Goal: Task Accomplishment & Management: Complete application form

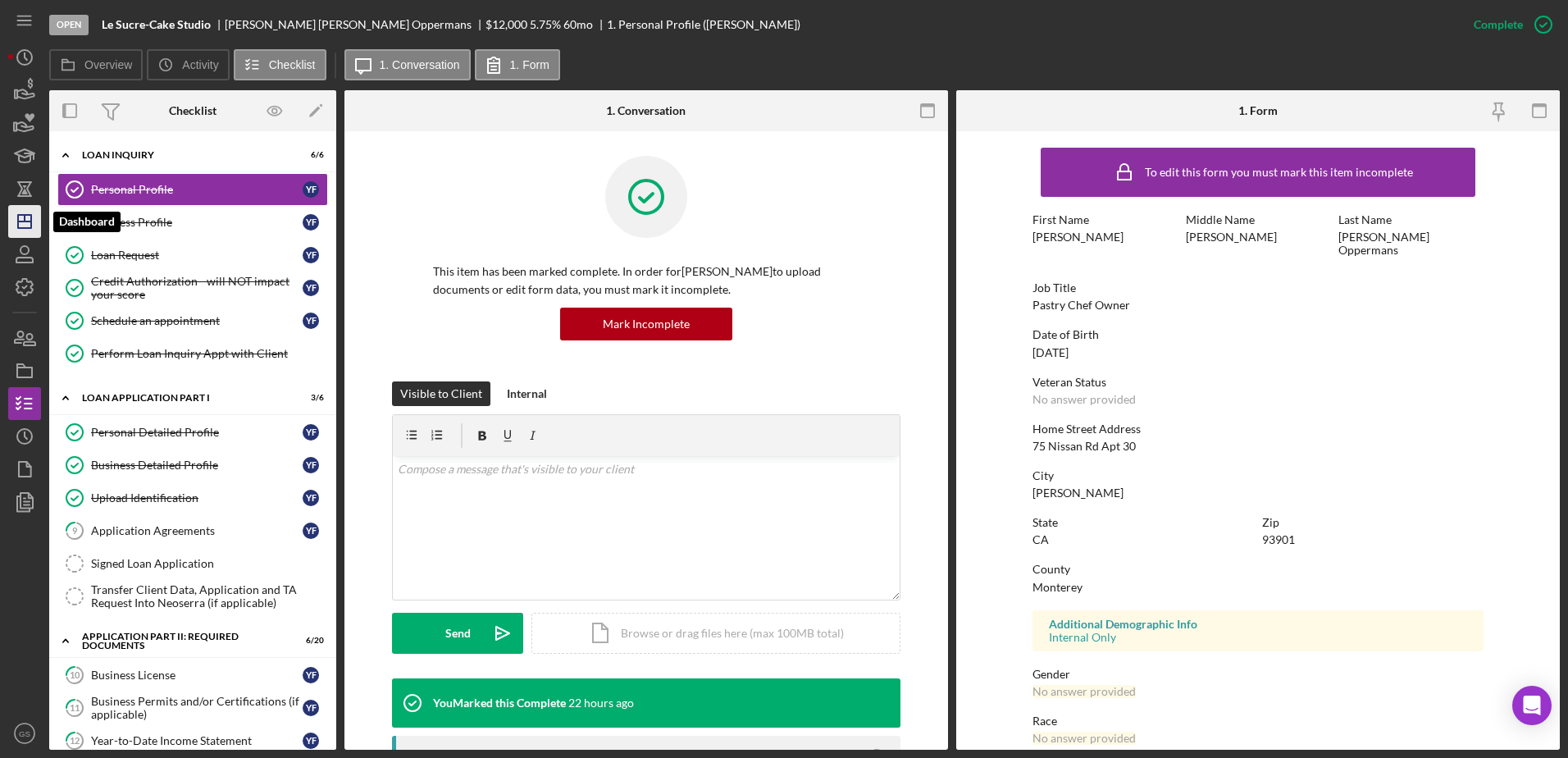
click at [21, 223] on icon "Icon/Dashboard" at bounding box center [24, 221] width 41 height 41
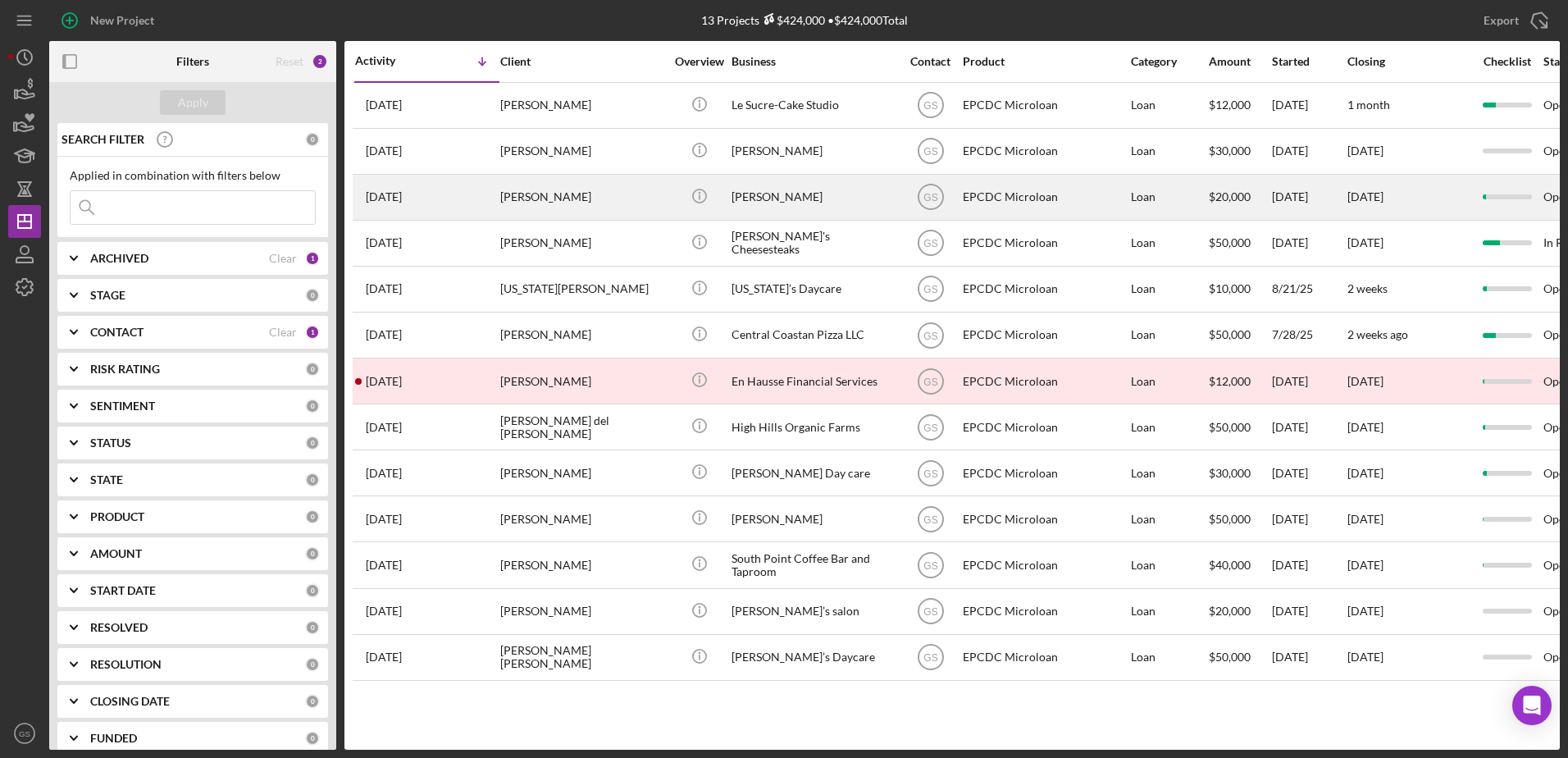
click at [842, 201] on div "[PERSON_NAME]" at bounding box center [813, 197] width 164 height 44
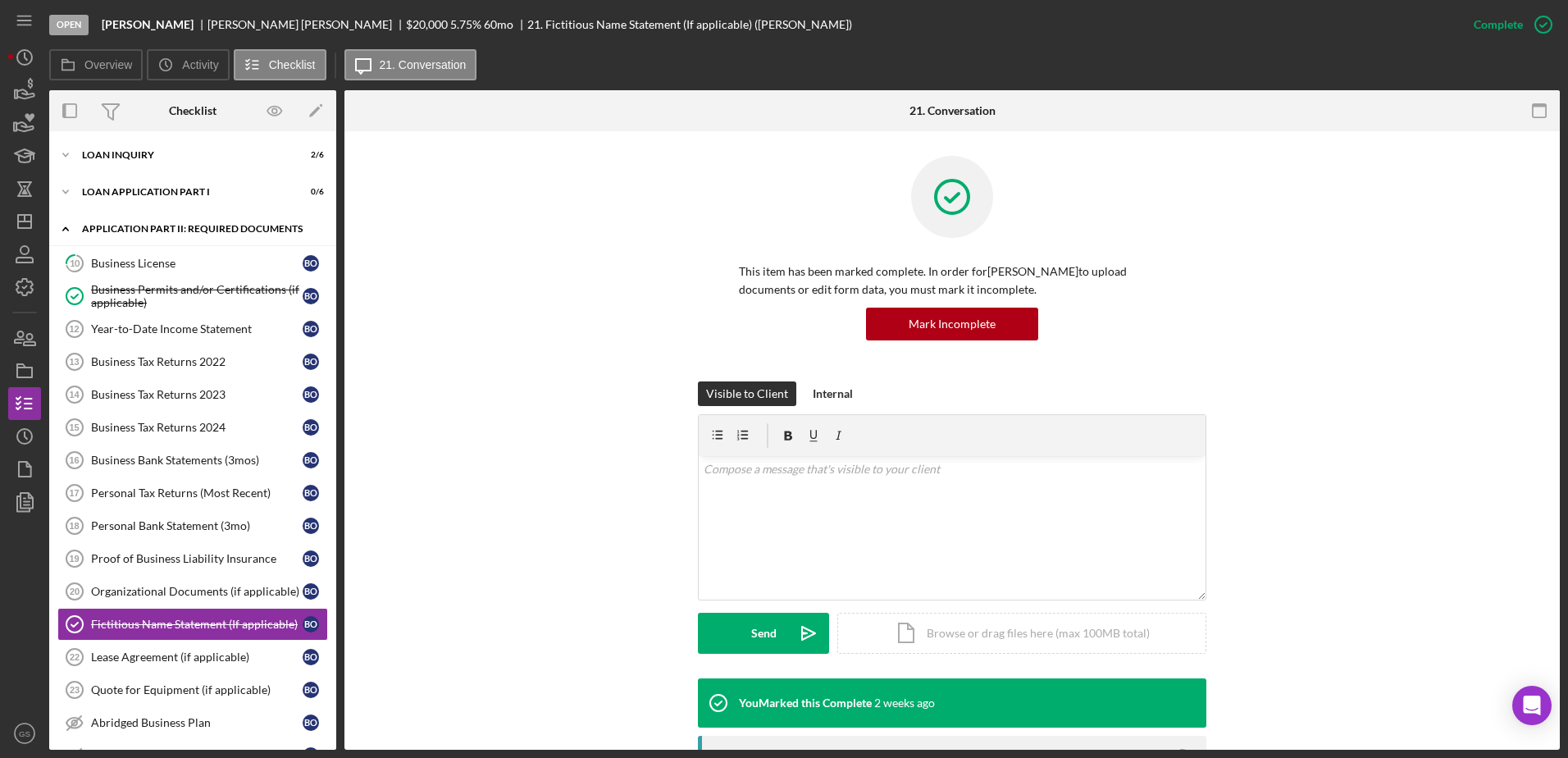
click at [182, 226] on div "Application Part II: Required Documents" at bounding box center [199, 229] width 234 height 10
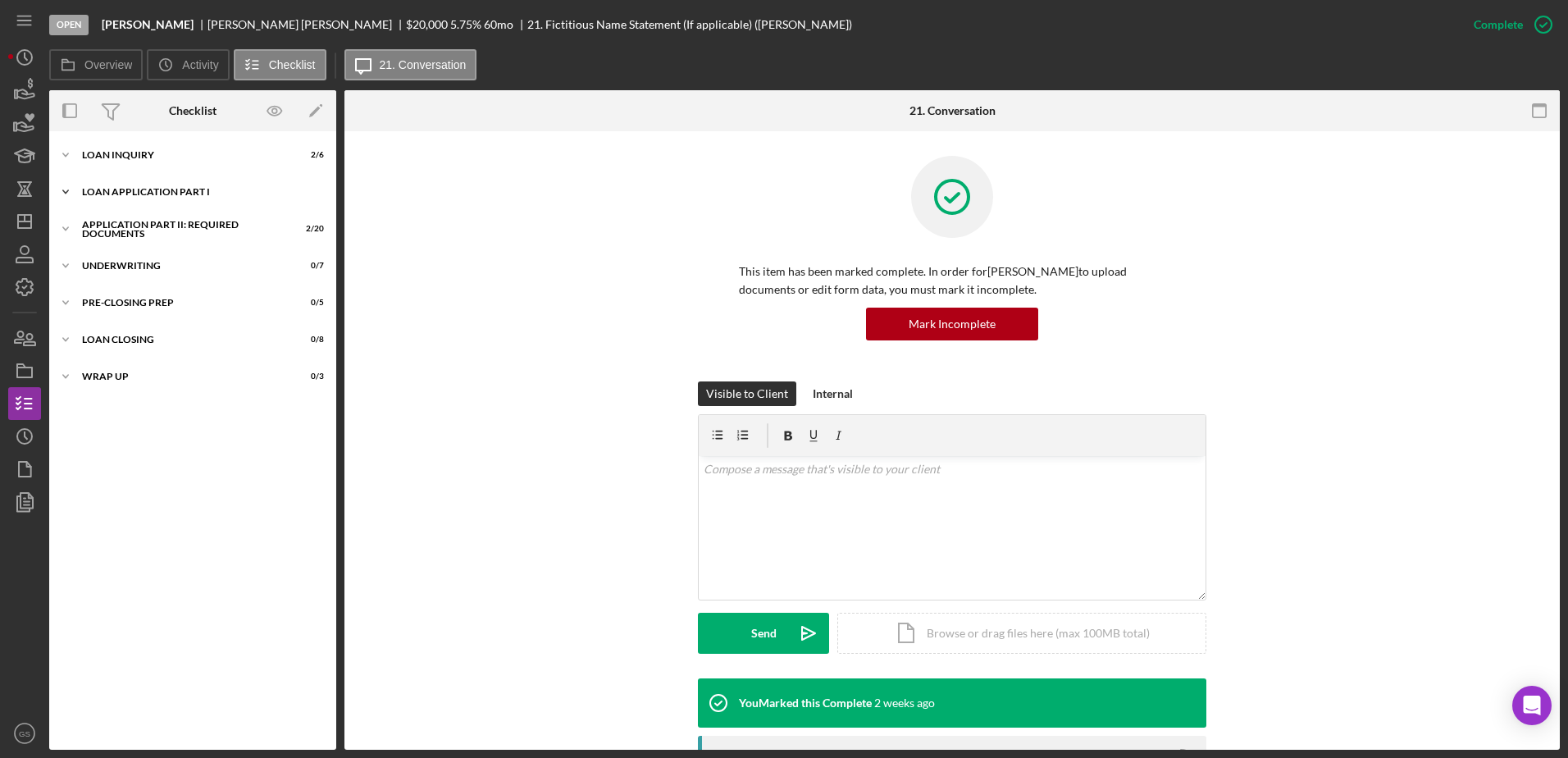
click at [190, 194] on div "Loan Application Part I" at bounding box center [199, 192] width 234 height 10
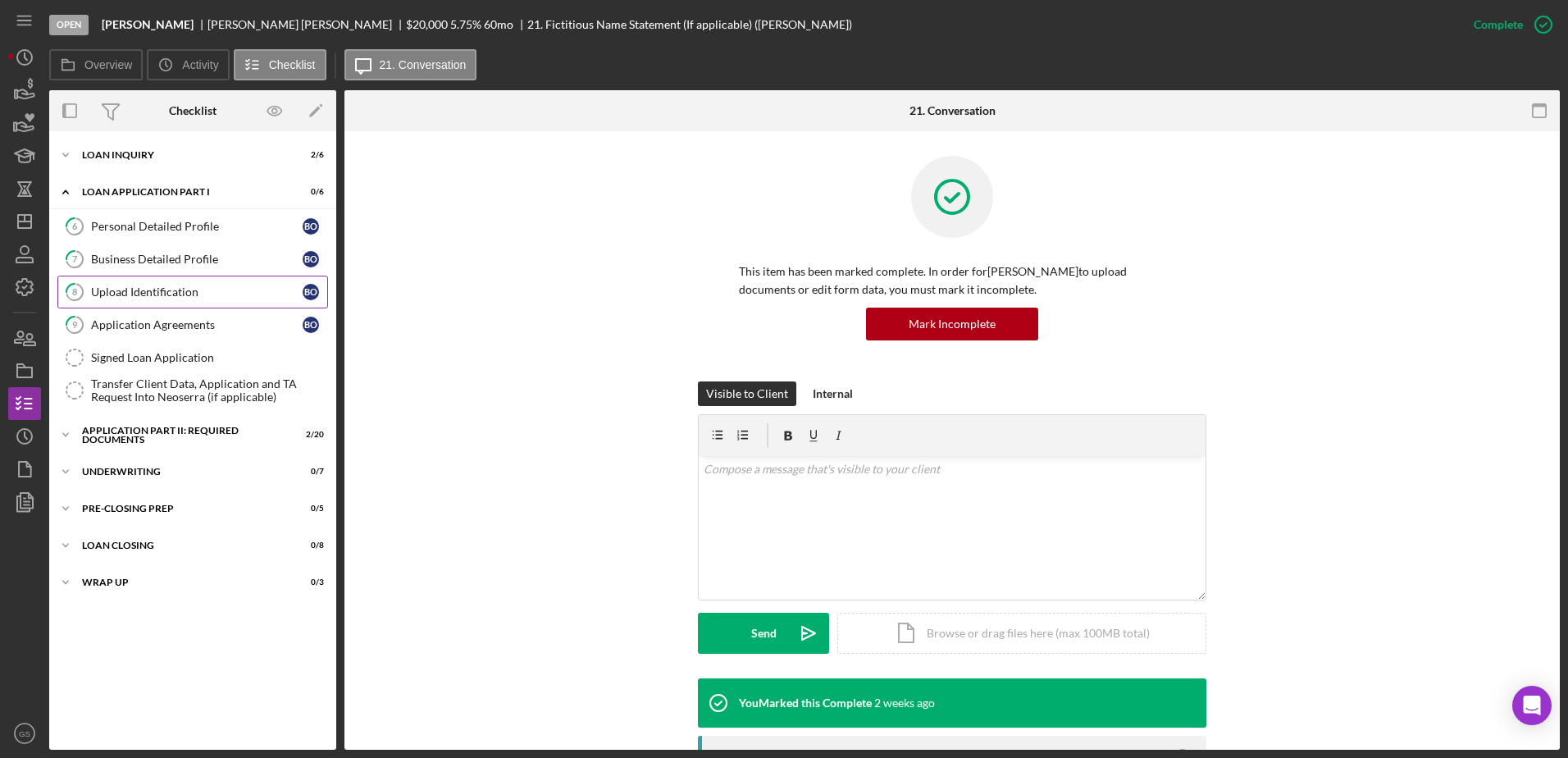
click at [194, 287] on div "Upload Identification" at bounding box center [197, 292] width 211 height 14
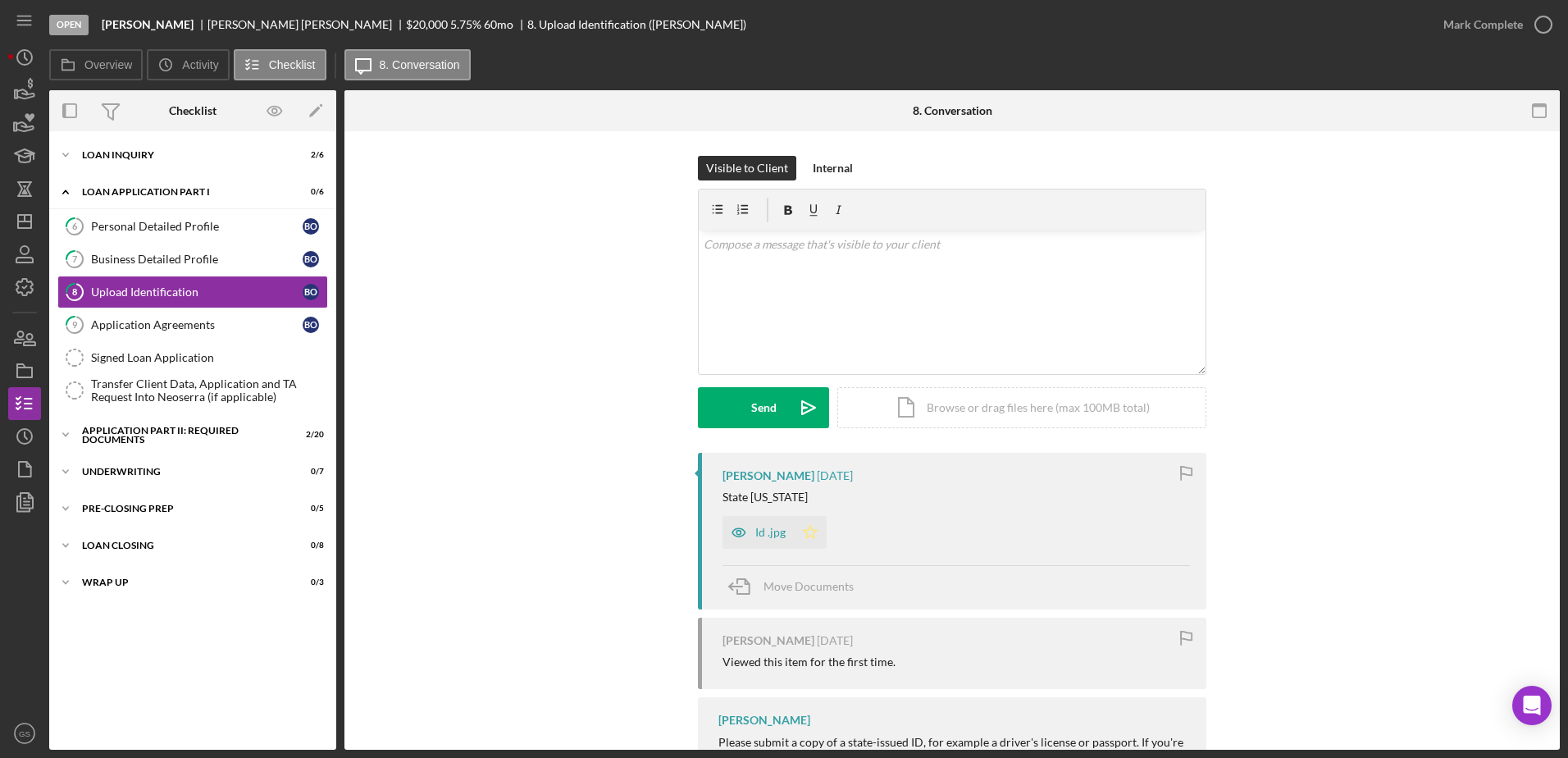
click at [798, 527] on icon "Icon/Star" at bounding box center [811, 532] width 33 height 33
click at [784, 529] on div "Id .jpg" at bounding box center [758, 532] width 72 height 33
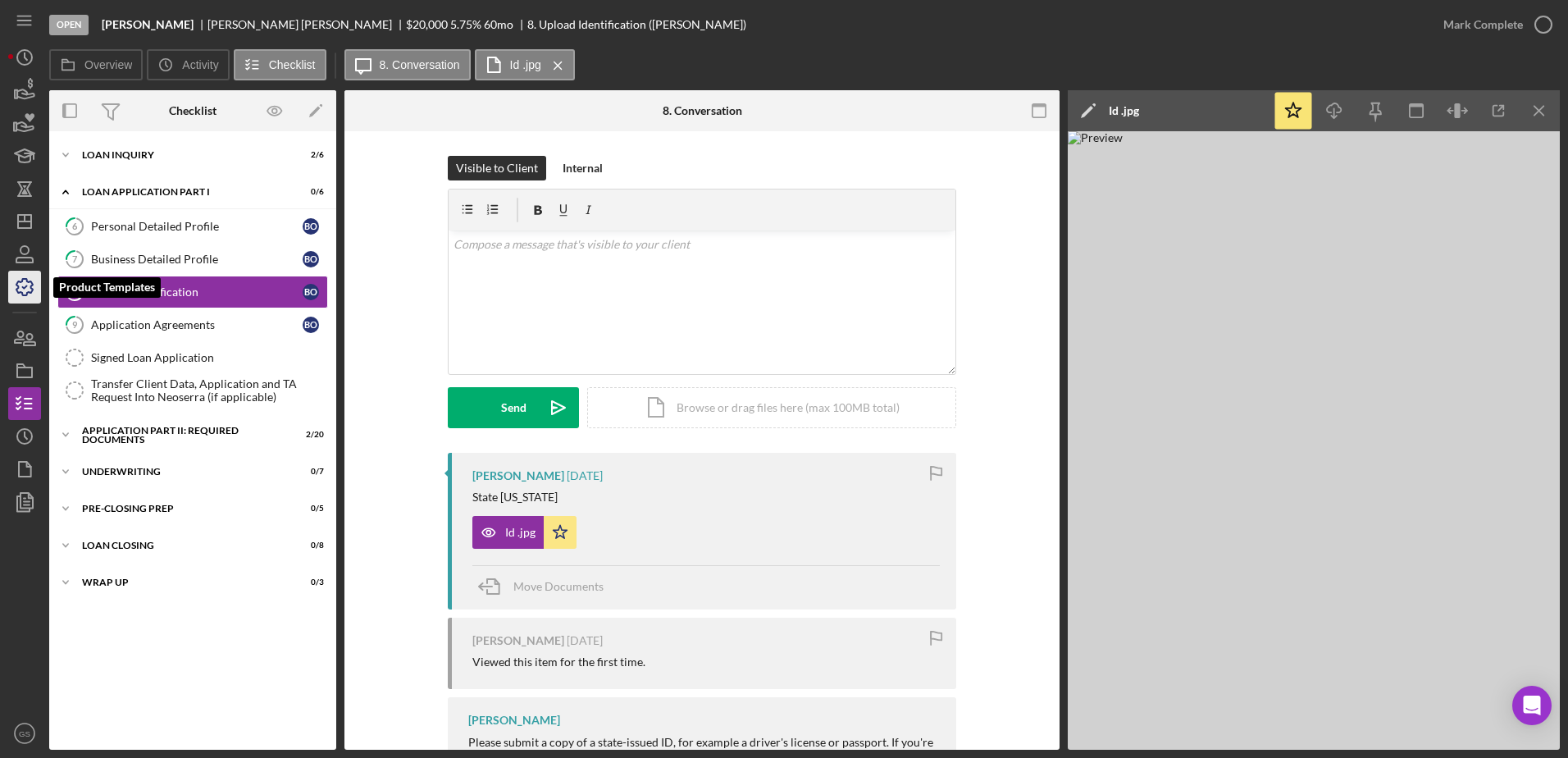
click at [32, 295] on icon "button" at bounding box center [24, 287] width 41 height 41
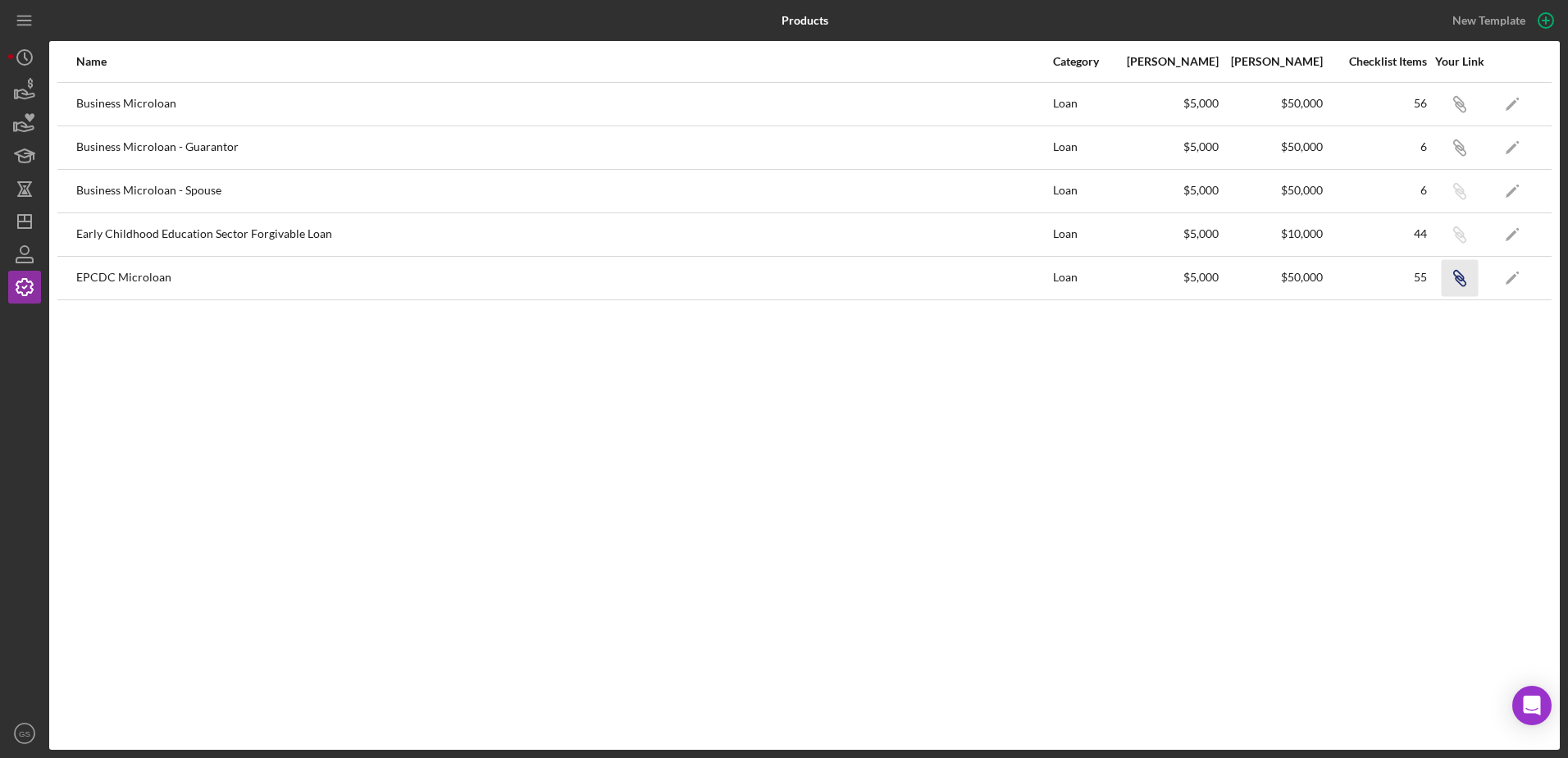
click at [1460, 281] on icon "Icon/Link" at bounding box center [1459, 277] width 37 height 37
